Goal: Book appointment/travel/reservation

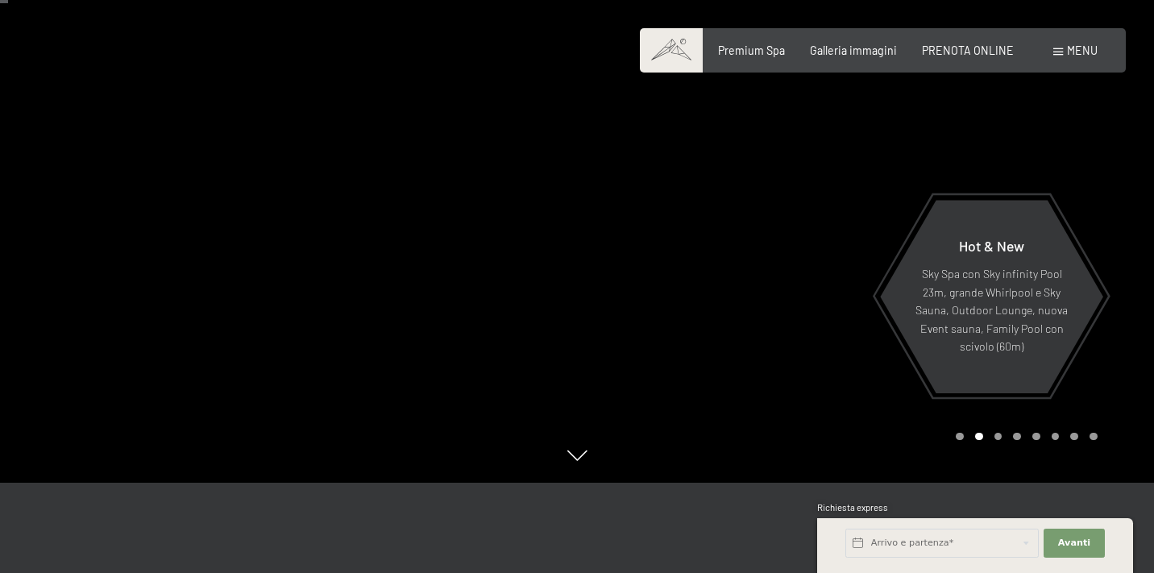
scroll to position [91, 0]
click at [692, 350] on div at bounding box center [865, 195] width 577 height 573
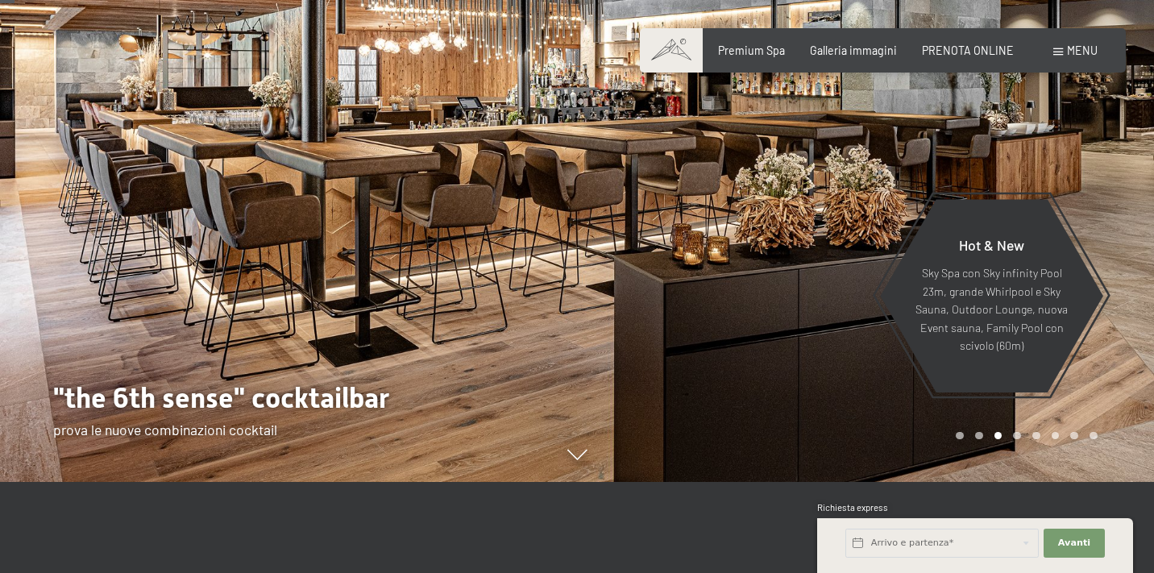
click at [692, 350] on div at bounding box center [865, 195] width 577 height 573
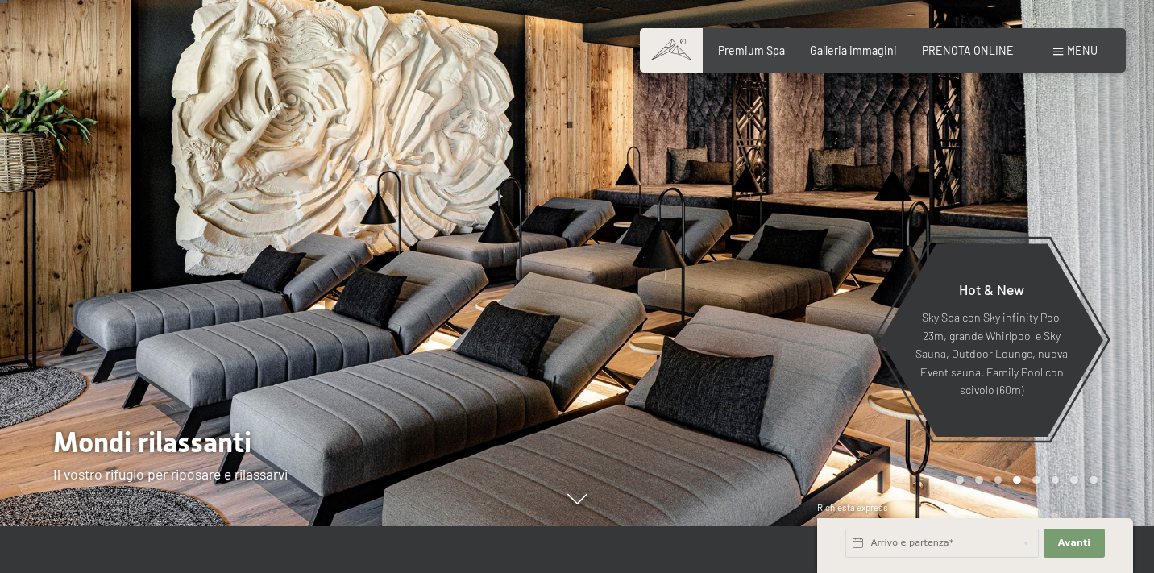
scroll to position [44, 0]
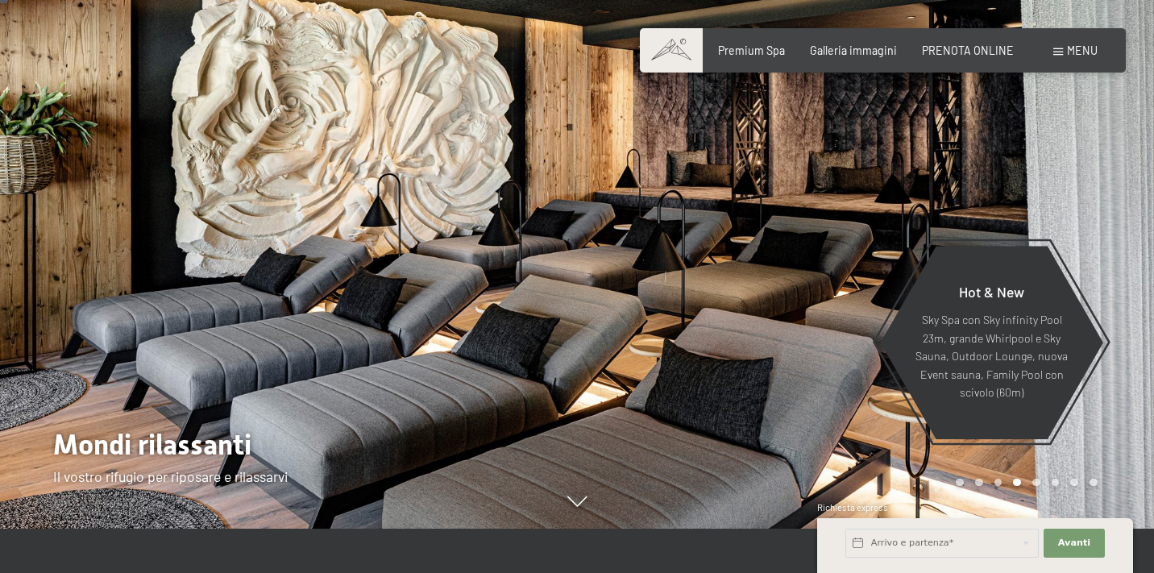
click at [786, 287] on div at bounding box center [865, 242] width 577 height 573
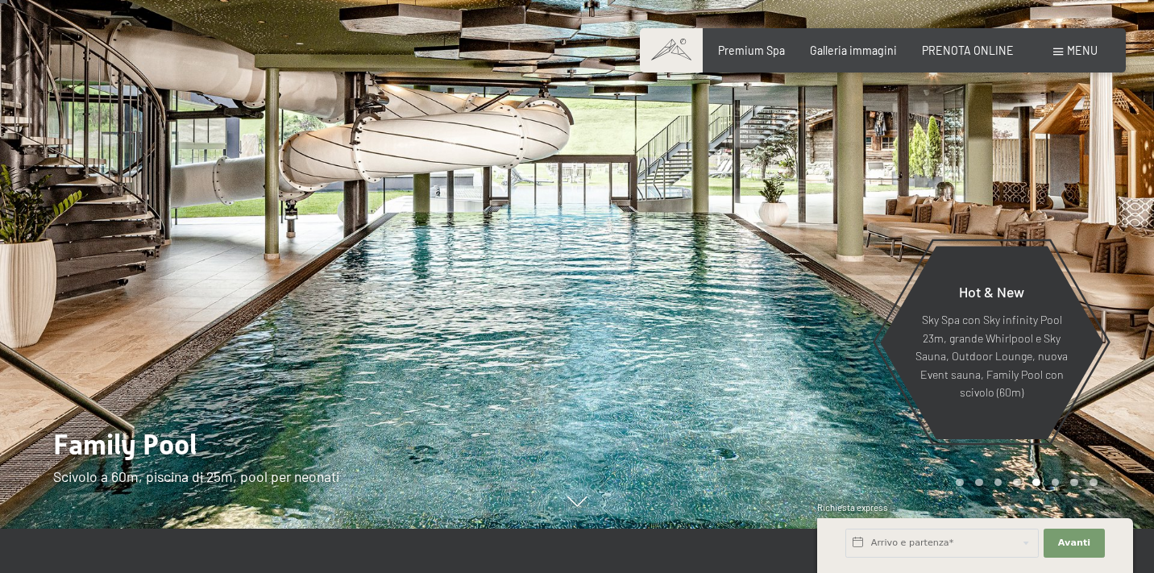
click at [743, 267] on div at bounding box center [865, 242] width 577 height 573
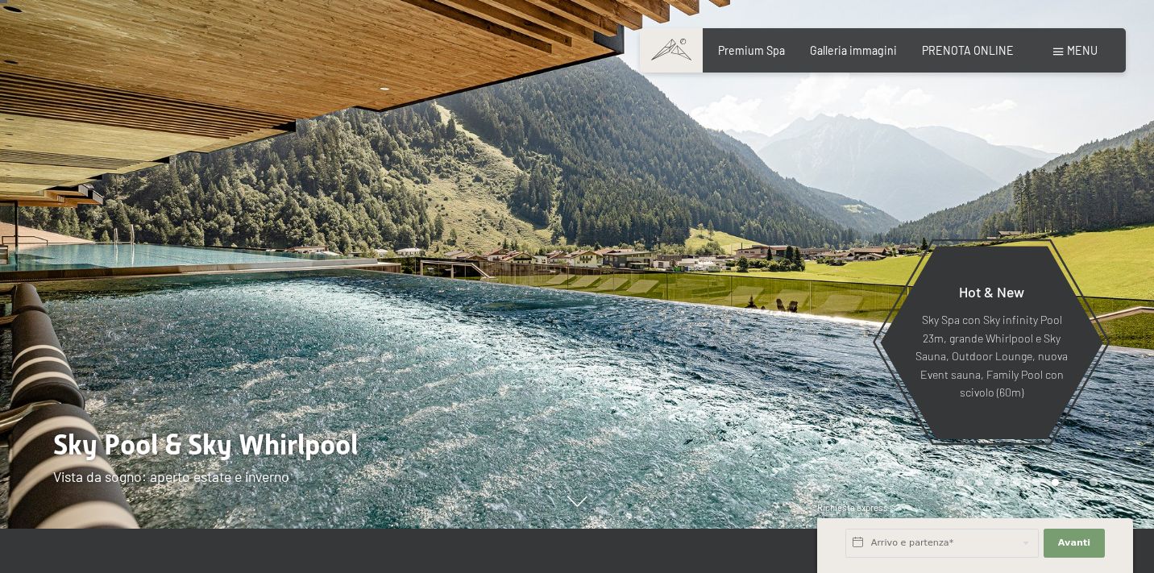
click at [743, 267] on div at bounding box center [865, 242] width 577 height 573
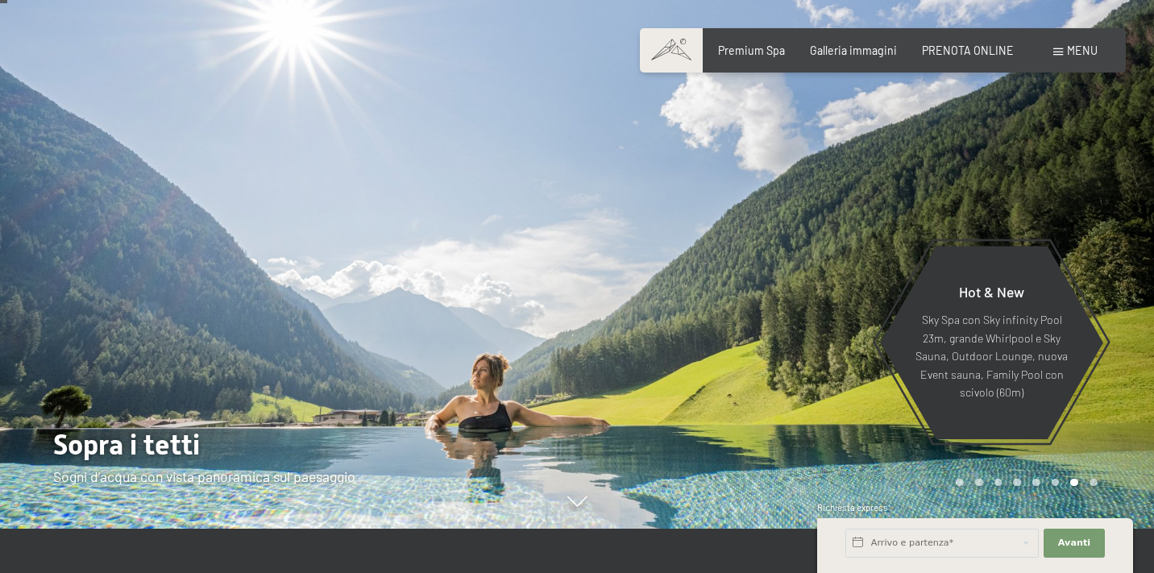
click at [743, 267] on div at bounding box center [865, 242] width 577 height 573
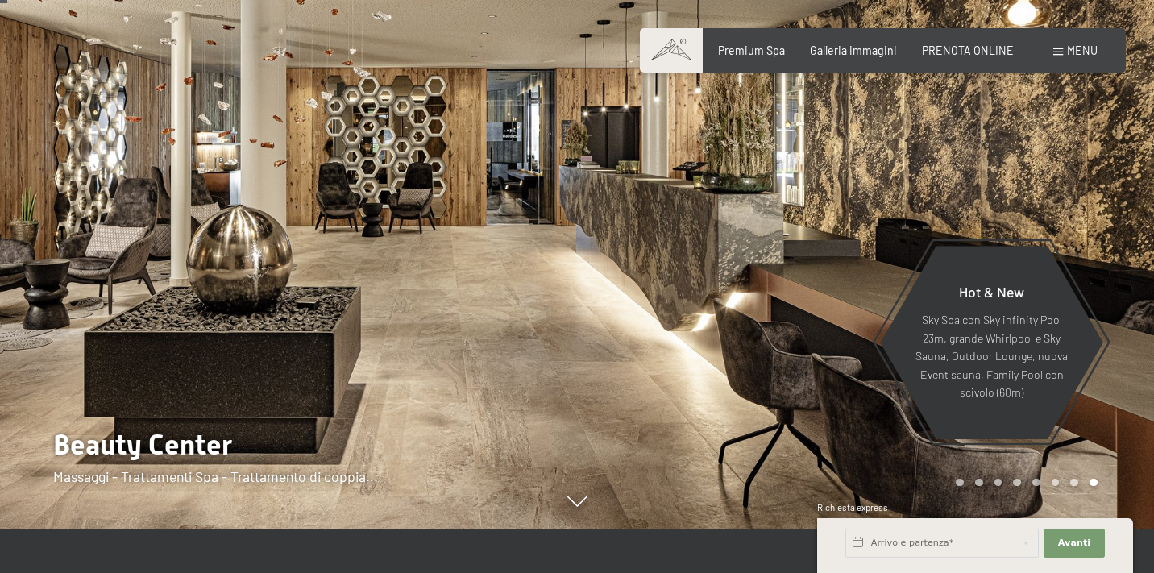
click at [743, 267] on div at bounding box center [865, 242] width 577 height 573
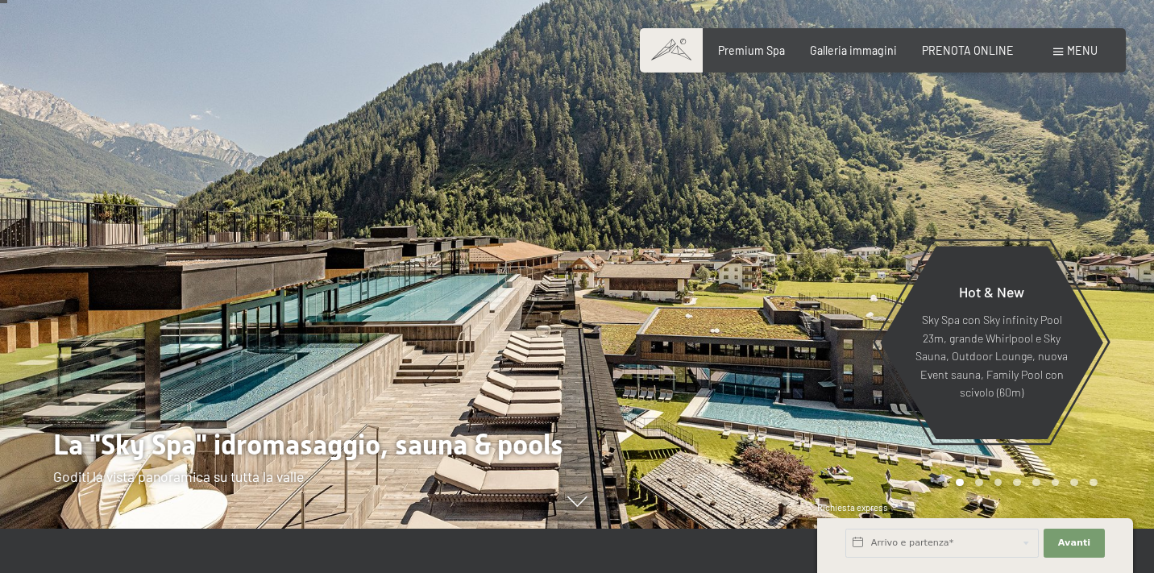
click at [743, 267] on div at bounding box center [865, 242] width 577 height 573
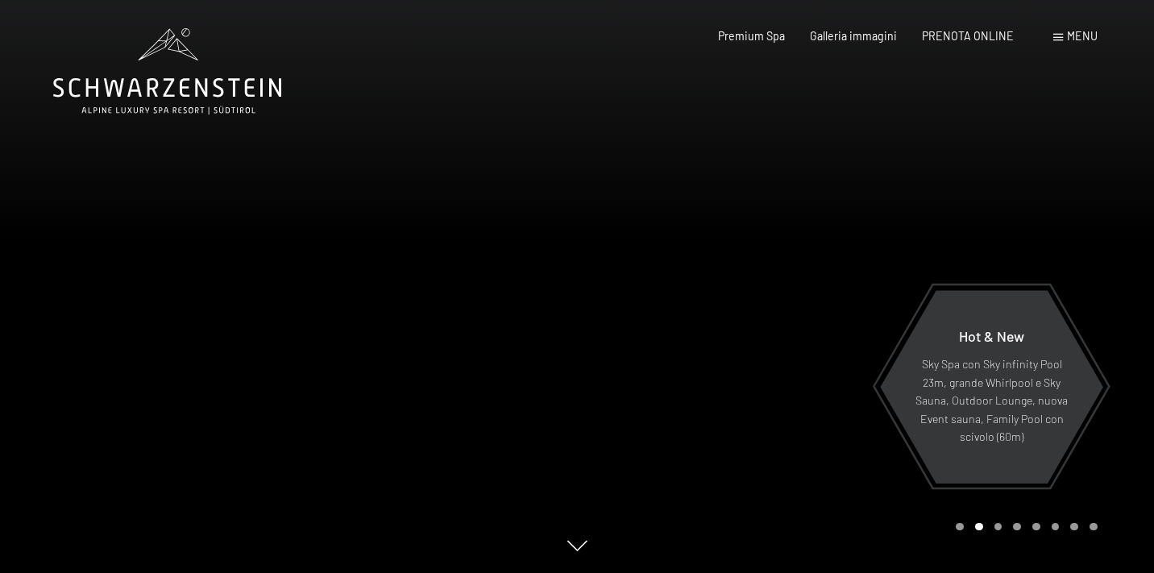
scroll to position [0, 0]
click at [808, 218] on div at bounding box center [865, 286] width 577 height 573
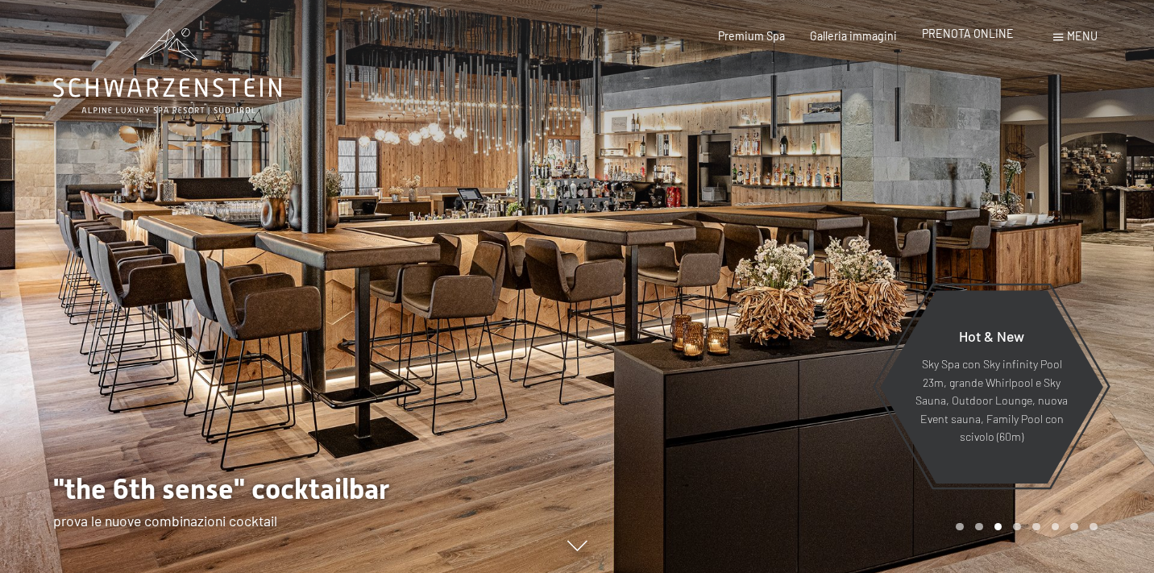
click at [979, 35] on span "PRENOTA ONLINE" at bounding box center [968, 34] width 92 height 14
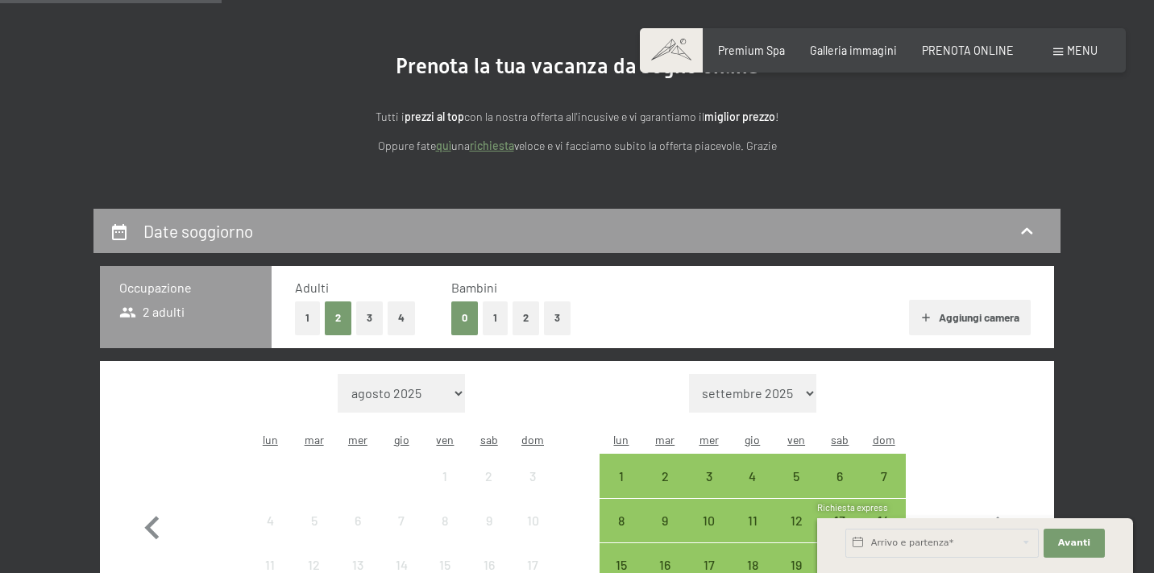
click at [483, 151] on link "richiesta" at bounding box center [492, 146] width 44 height 14
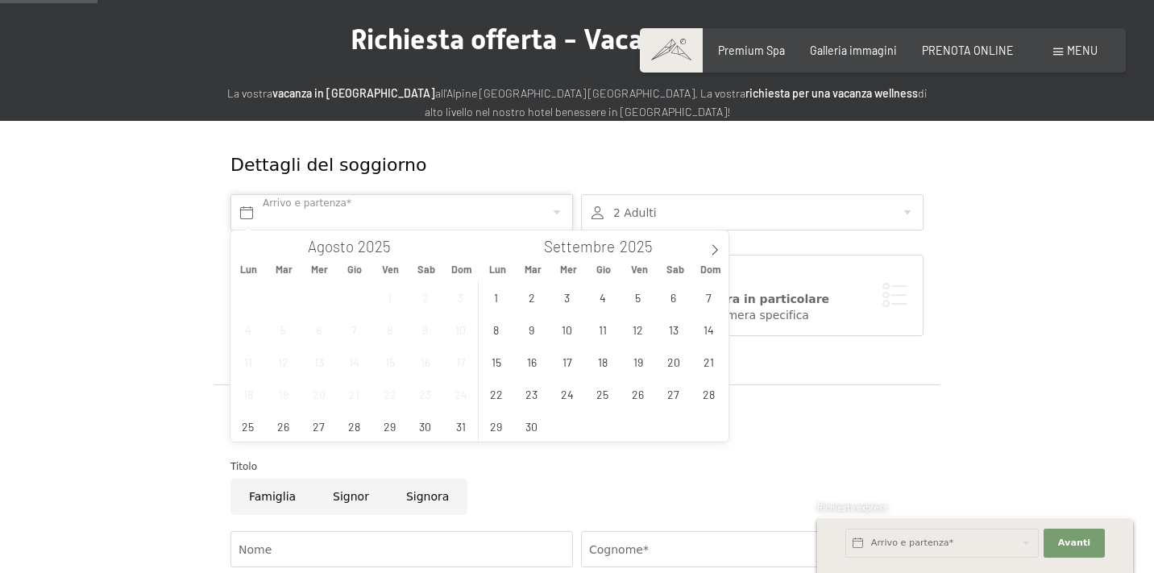
click at [516, 196] on input "text" at bounding box center [401, 212] width 342 height 36
click at [718, 255] on span at bounding box center [714, 243] width 27 height 27
click at [508, 423] on span "29" at bounding box center [495, 425] width 31 height 31
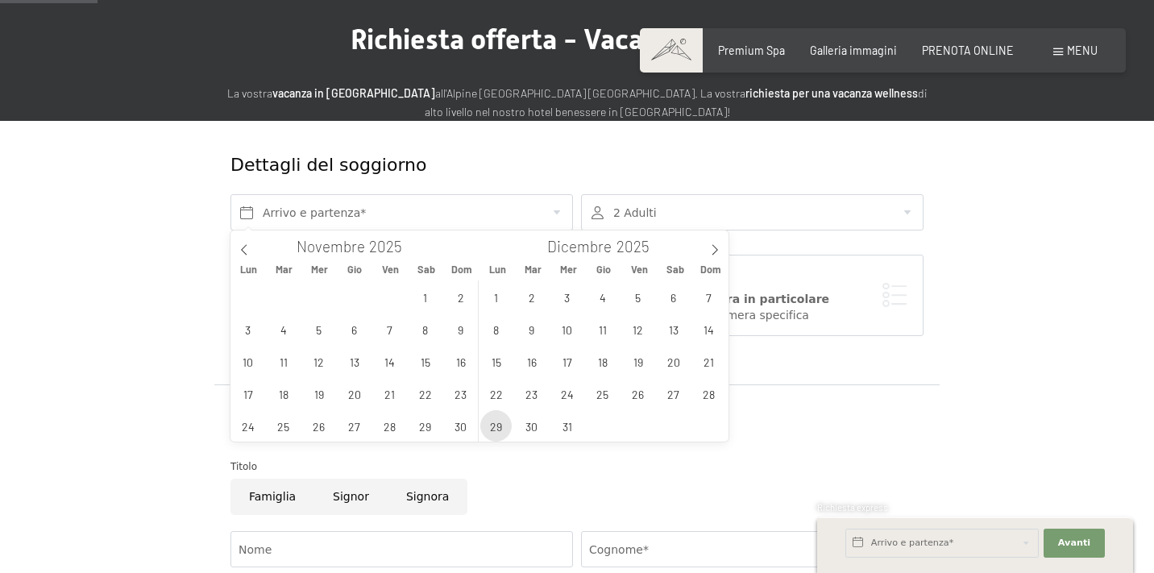
type input "Lun. 29/12/2025"
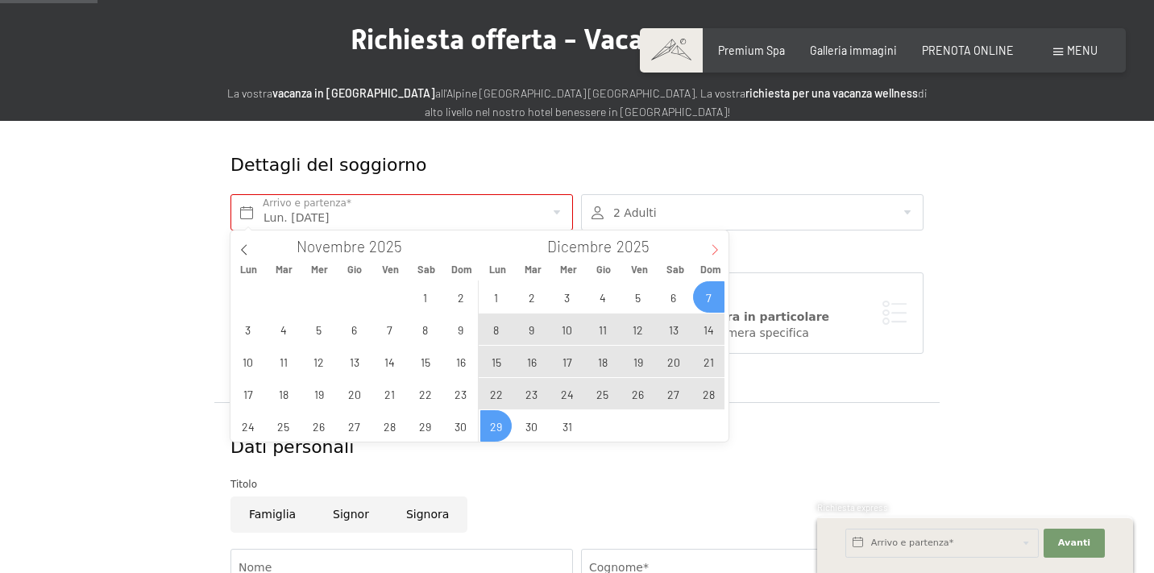
click at [713, 248] on icon at bounding box center [714, 249] width 11 height 11
type input "2026"
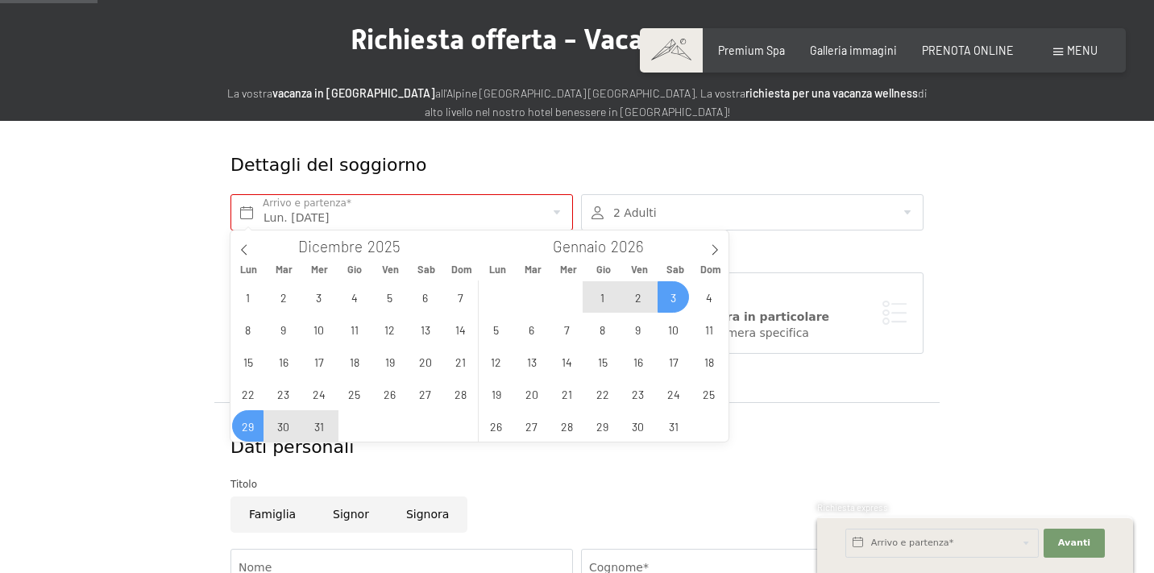
click at [674, 291] on span "3" at bounding box center [672, 296] width 31 height 31
type input "Lun. 29/12/2025 - Sab. 03/01/2026"
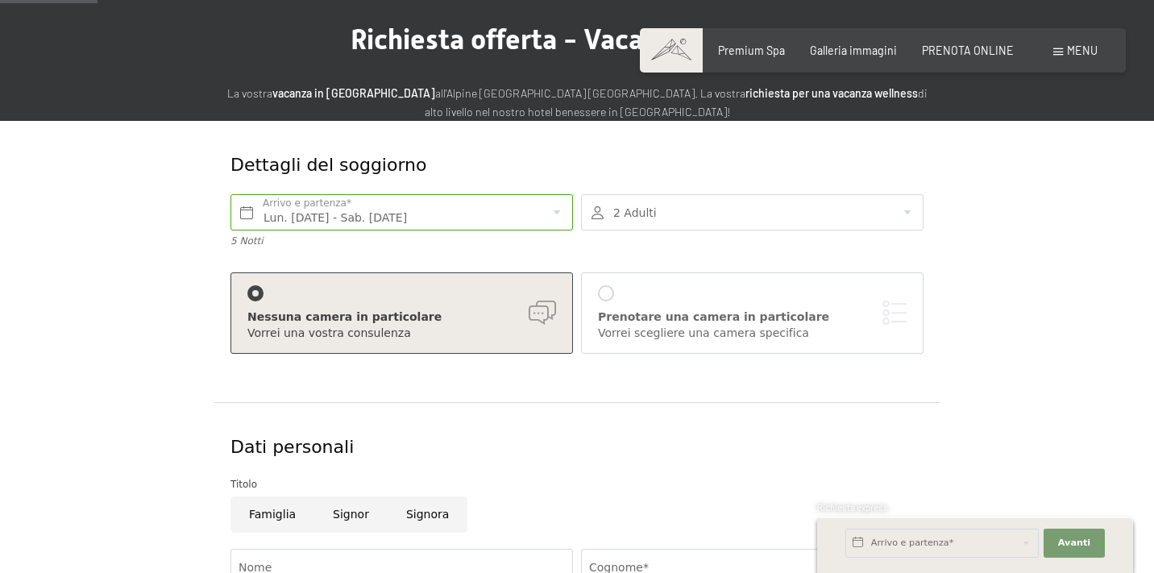
click at [738, 212] on div at bounding box center [752, 212] width 342 height 36
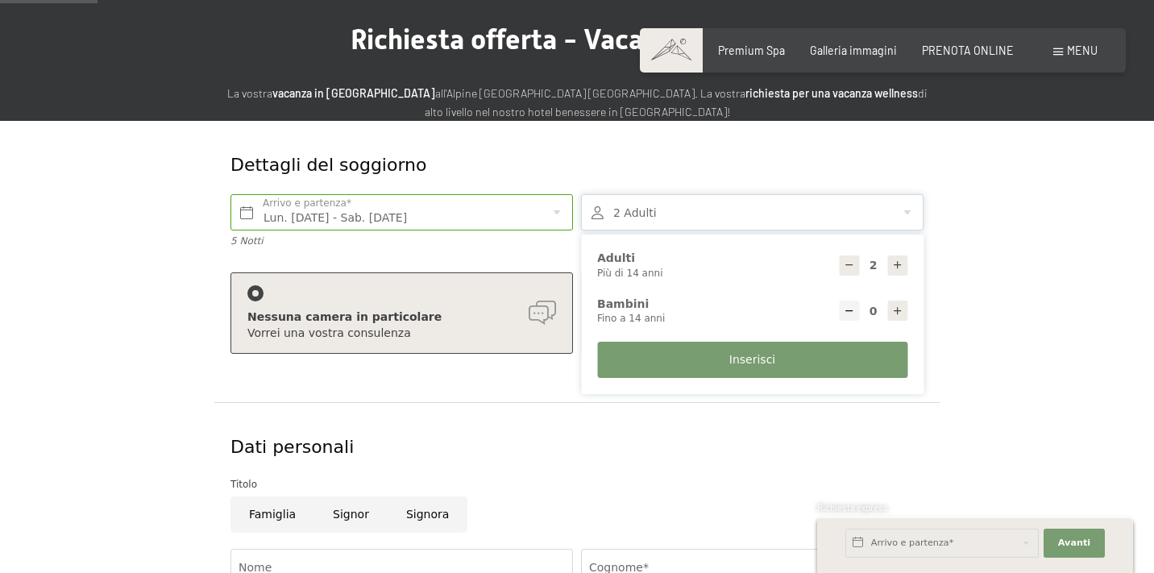
click at [902, 263] on icon at bounding box center [897, 264] width 11 height 11
type input "4"
click at [1085, 217] on div "Dettagli del soggiorno Lun. 29/12/2025 - Sab. 03/01/2026 Arrivo e partenza* 5 N…" at bounding box center [576, 525] width 1074 height 808
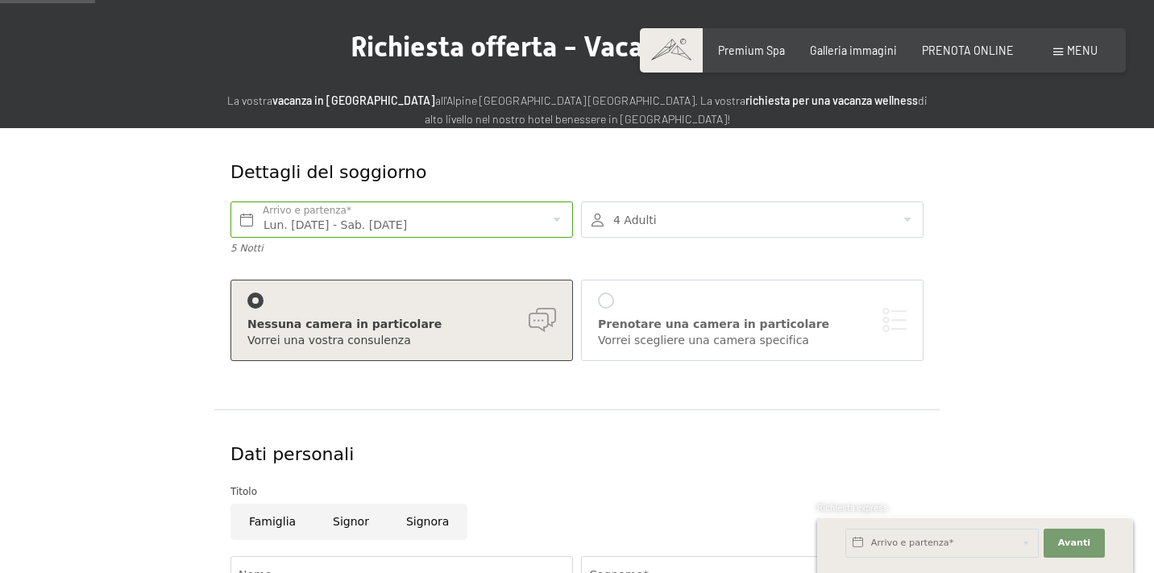
scroll to position [111, 0]
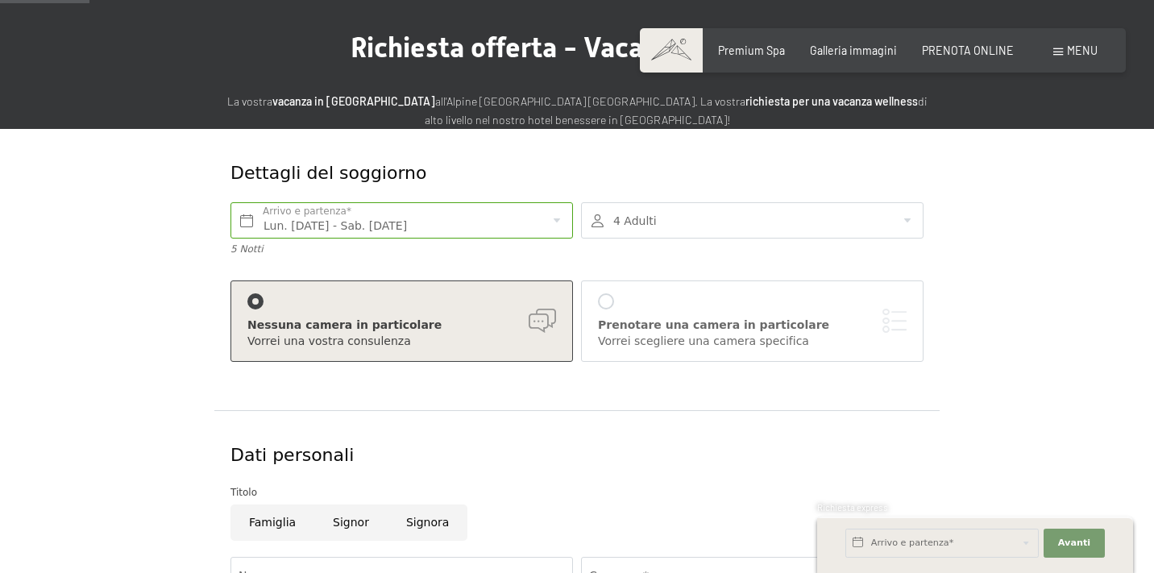
click at [713, 209] on div at bounding box center [752, 220] width 342 height 36
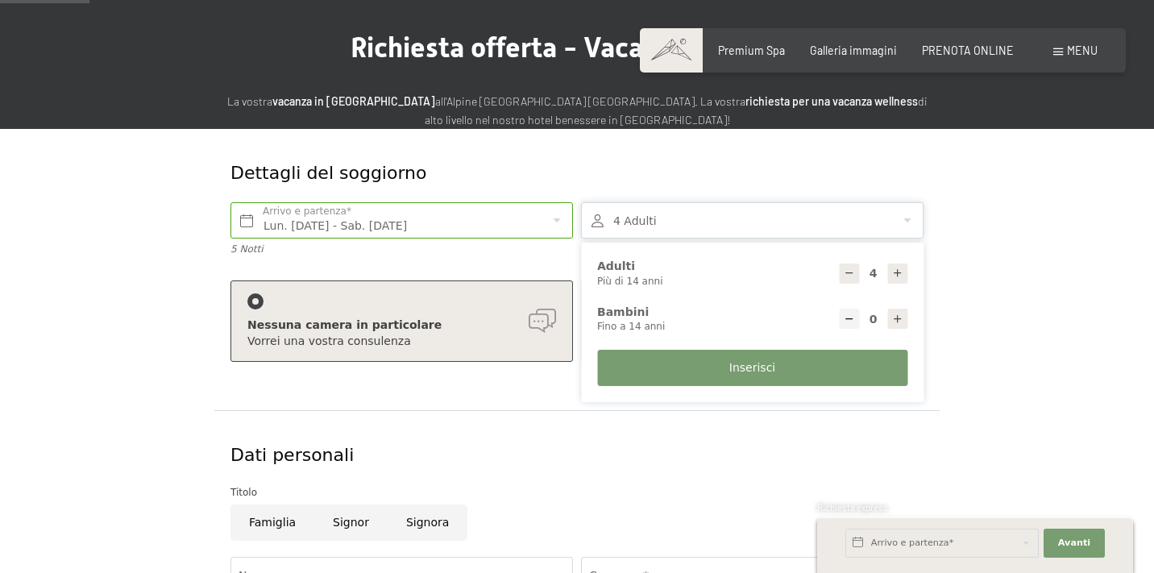
click at [737, 157] on div "Dettagli del soggiorno" at bounding box center [518, 173] width 584 height 41
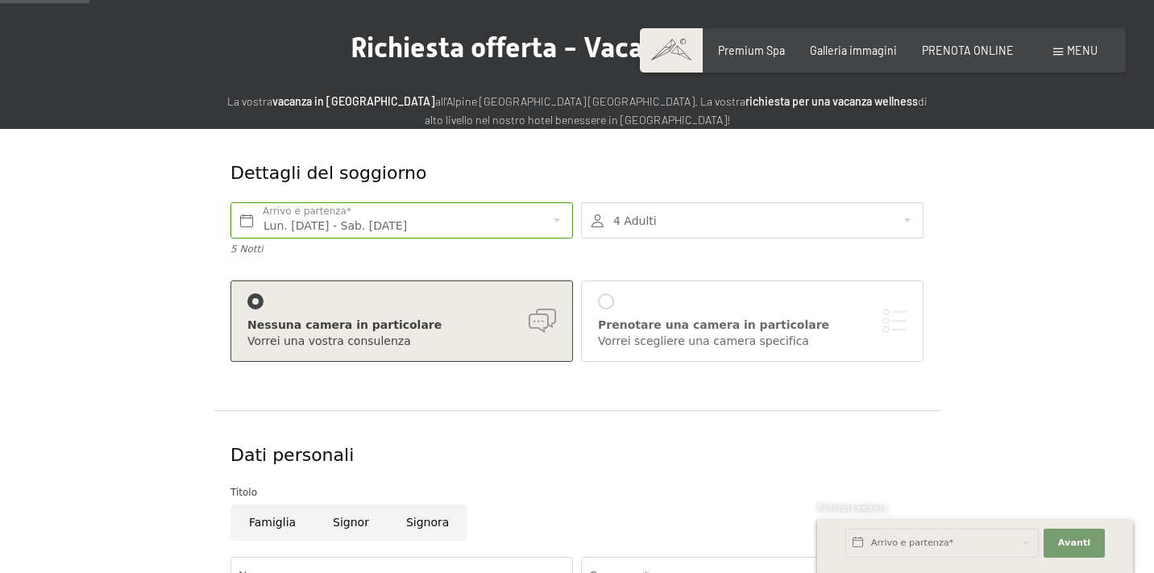
click at [729, 219] on div at bounding box center [752, 220] width 342 height 36
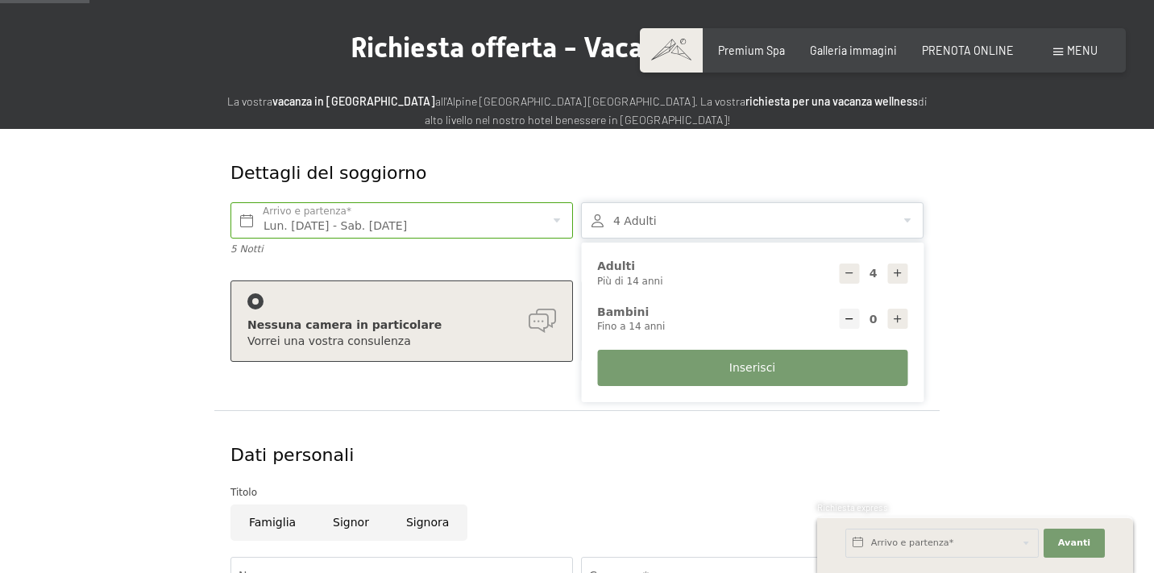
click at [731, 370] on span "Inserisci" at bounding box center [752, 368] width 46 height 16
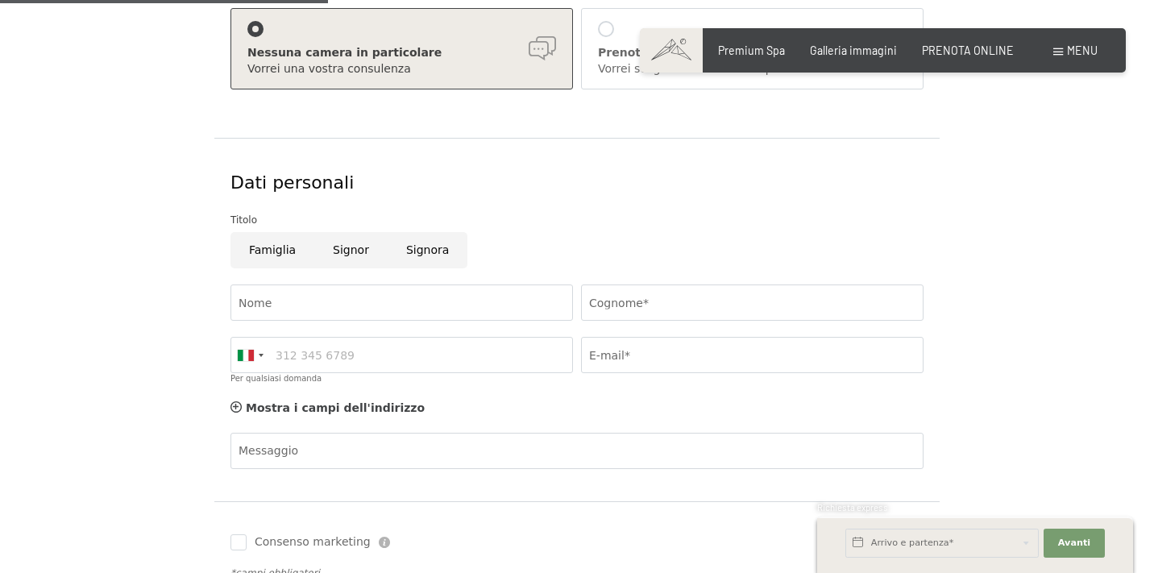
scroll to position [409, 0]
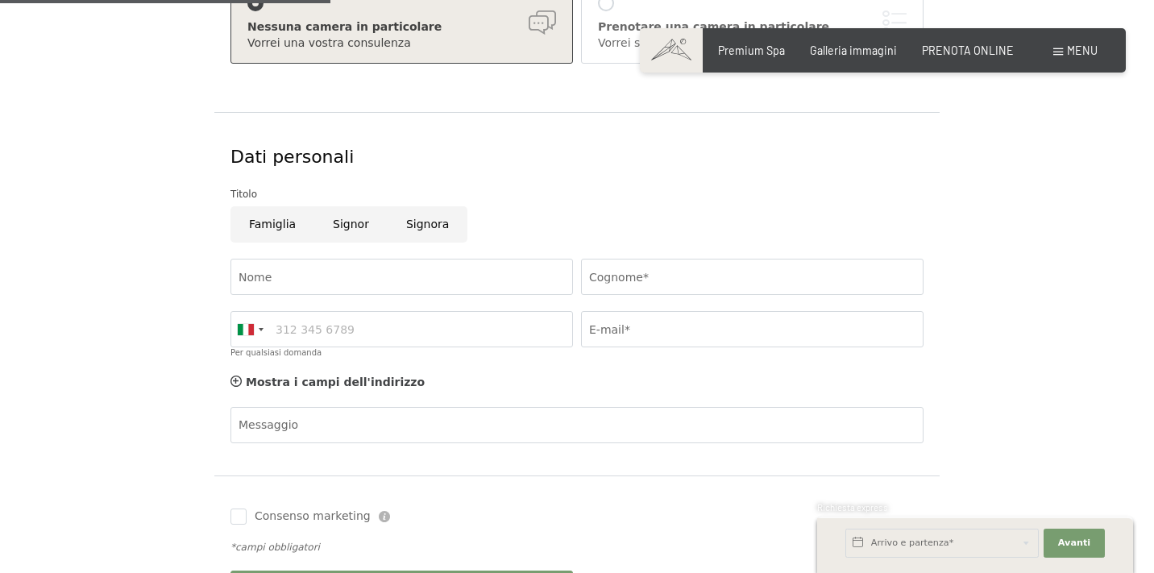
click at [409, 227] on input "Signora" at bounding box center [428, 224] width 80 height 36
radio input "true"
click at [349, 271] on input "Nome" at bounding box center [401, 277] width 342 height 36
type input "Giorgia"
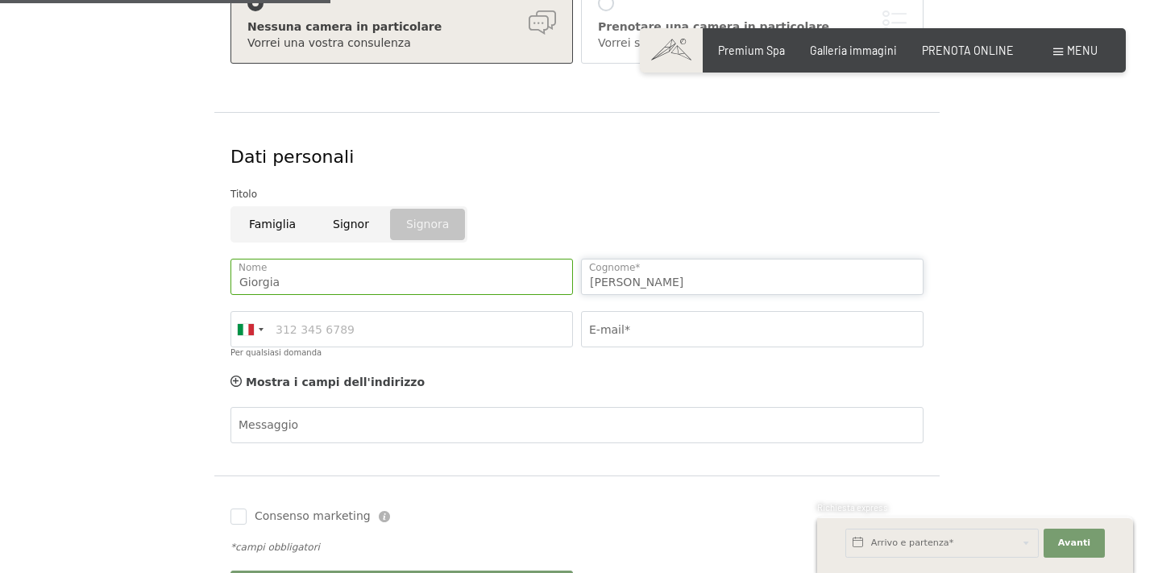
type input "Di Andrea"
type input "3284174595"
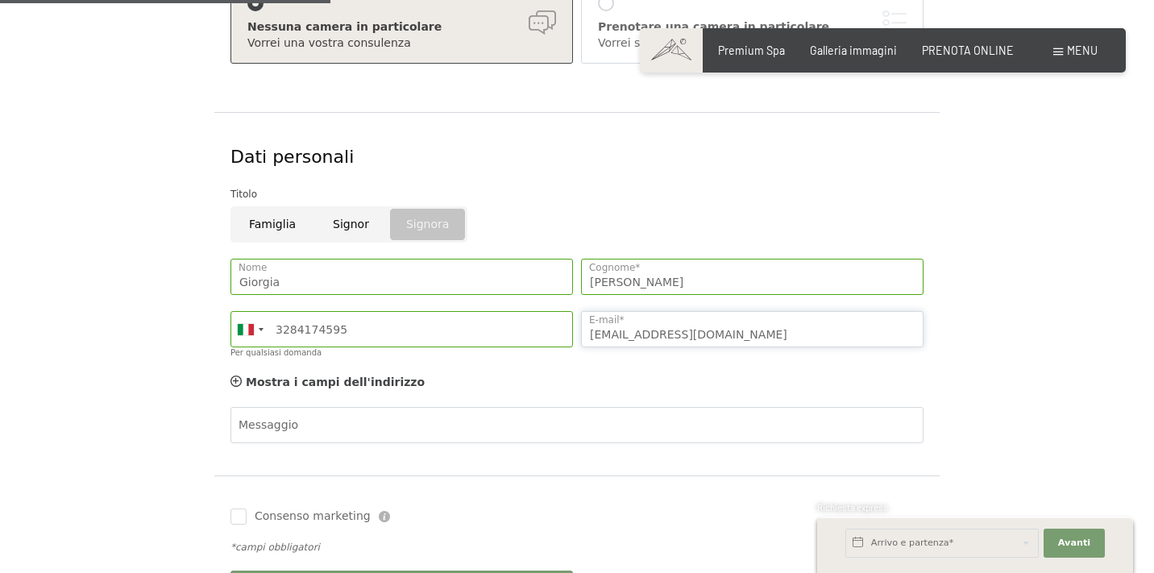
type input "giorgiadiandrea@gmail.com"
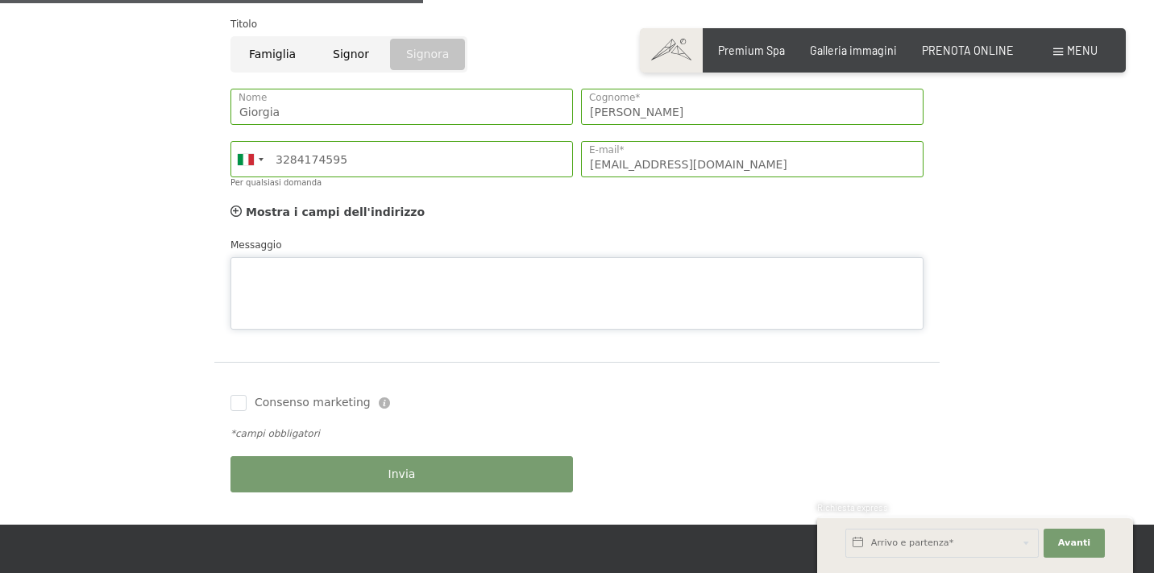
scroll to position [595, 0]
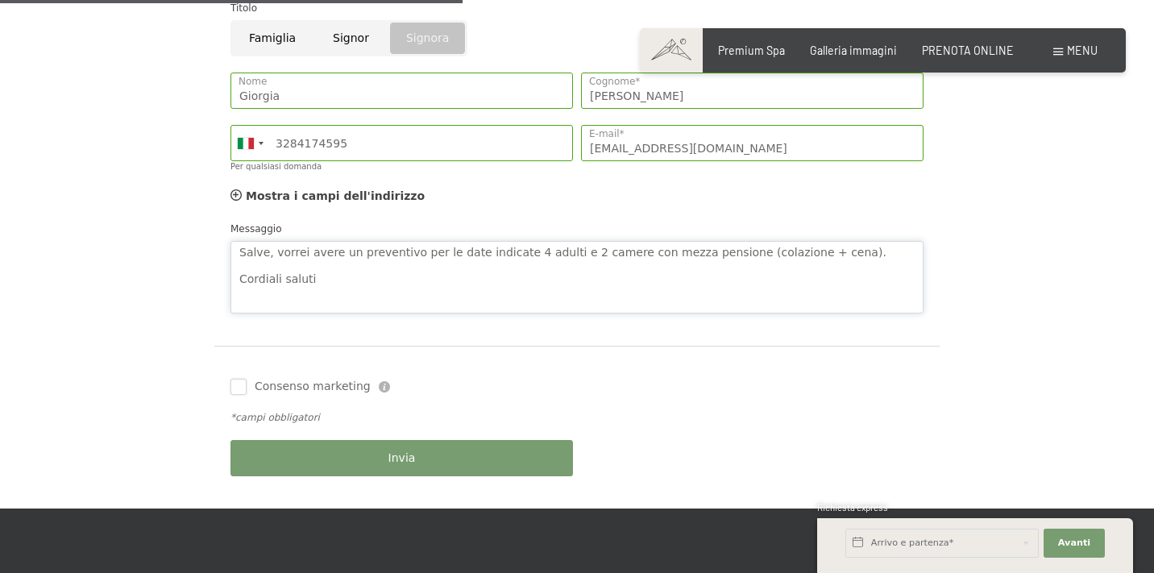
type textarea "Salve, vorrei avere un preventivo per le date indicate 4 adulti e 2 camere con …"
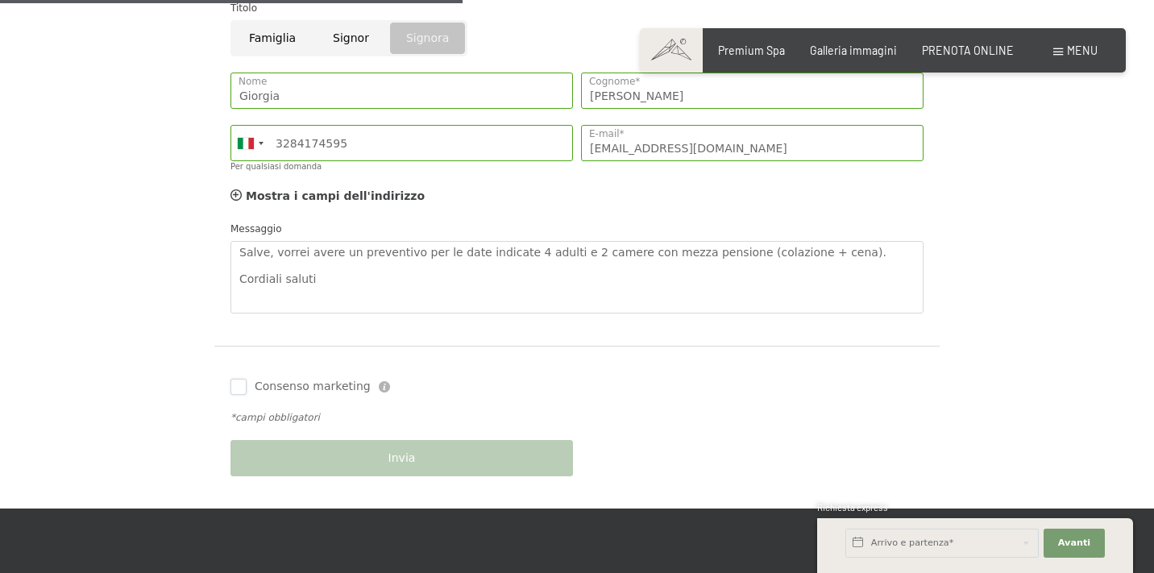
click at [241, 384] on input "Consenso marketing" at bounding box center [238, 387] width 16 height 16
checkbox input "true"
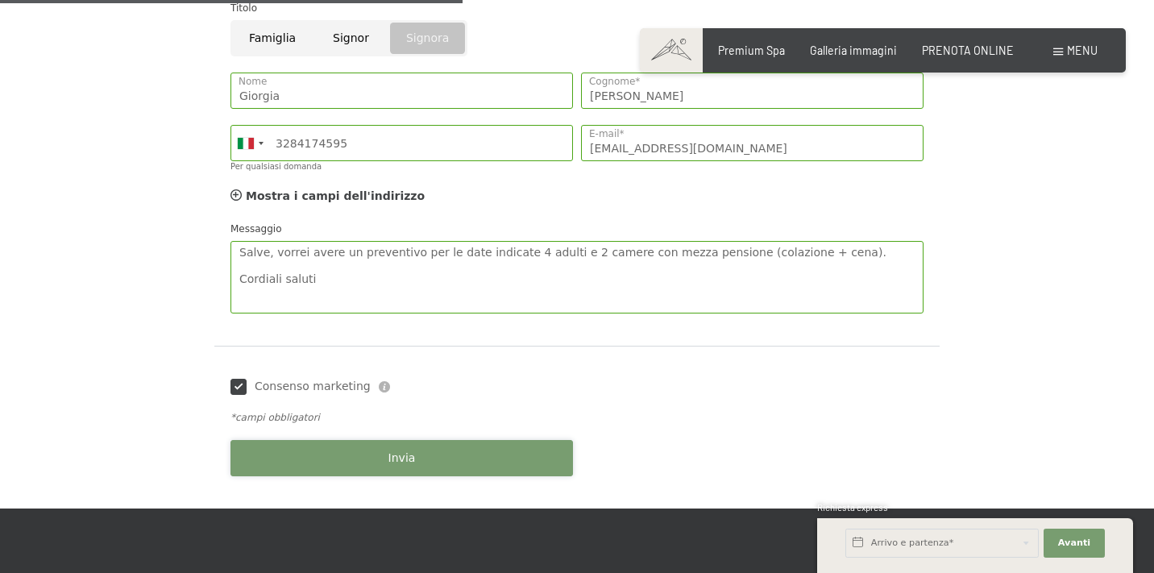
click at [402, 456] on span "Invia" at bounding box center [401, 458] width 27 height 16
